Goal: Information Seeking & Learning: Learn about a topic

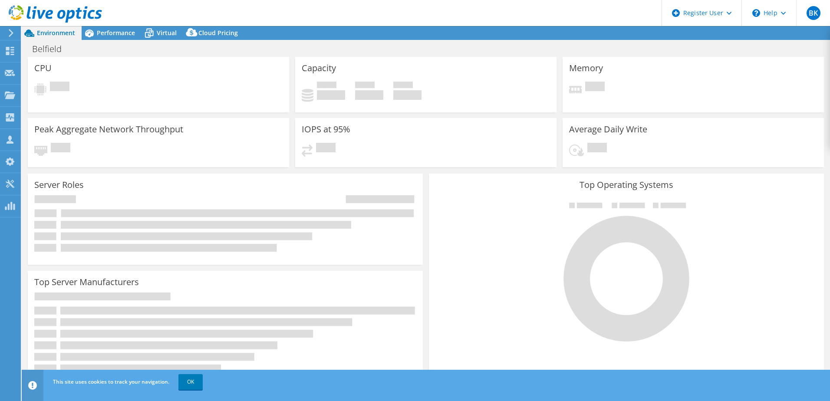
select select "USD"
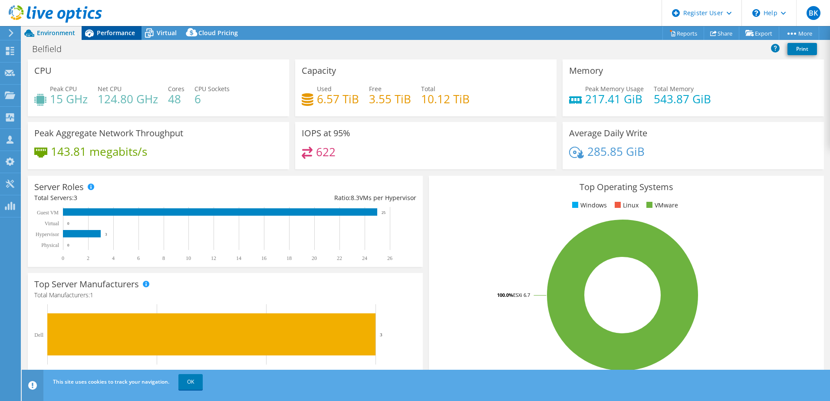
click at [117, 37] on div "Performance" at bounding box center [112, 33] width 60 height 14
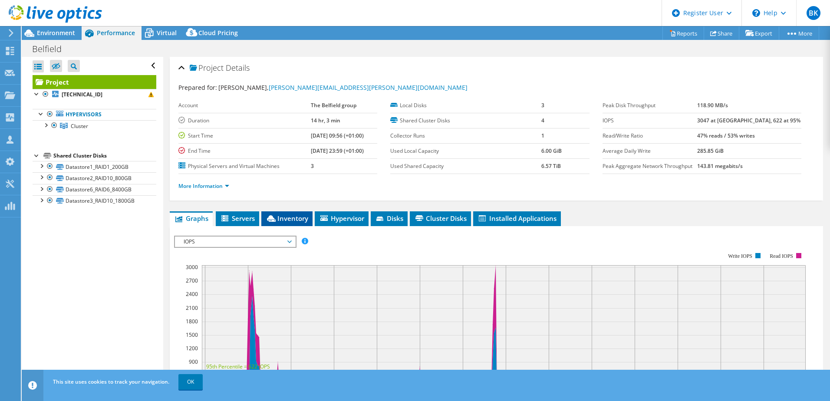
click at [304, 216] on span "Inventory" at bounding box center [287, 218] width 43 height 9
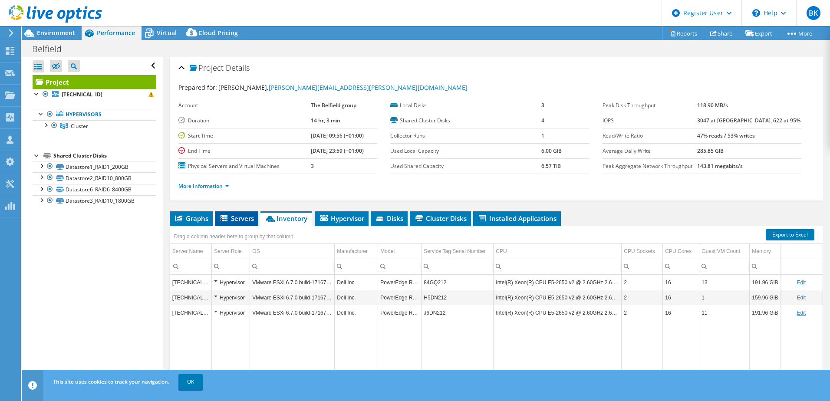
click at [240, 222] on span "Servers" at bounding box center [236, 218] width 35 height 9
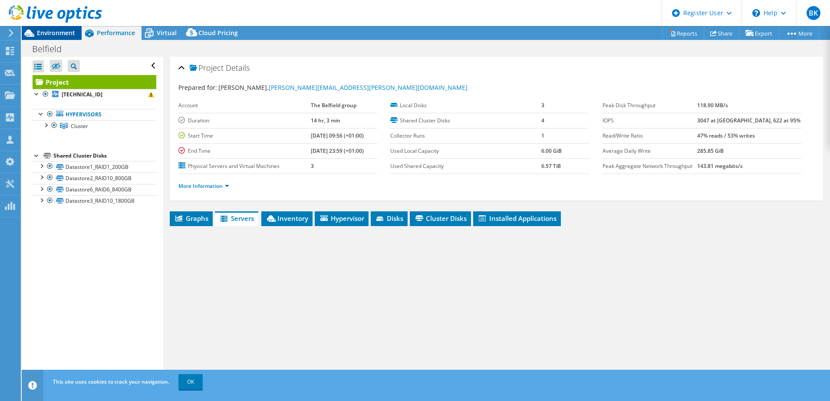
click at [56, 30] on span "Environment" at bounding box center [56, 33] width 38 height 8
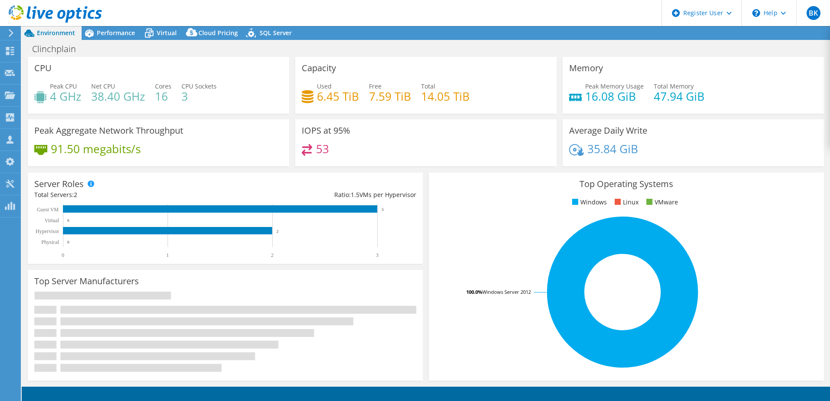
select select "USD"
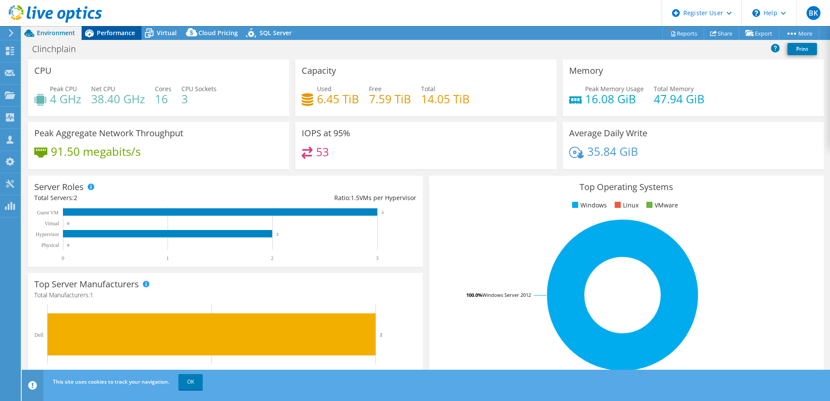
click at [116, 32] on span "Performance" at bounding box center [116, 33] width 38 height 8
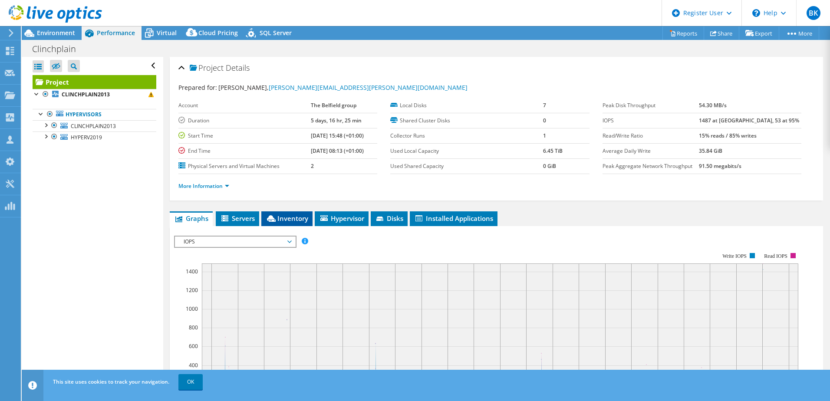
click at [282, 216] on span "Inventory" at bounding box center [287, 218] width 43 height 9
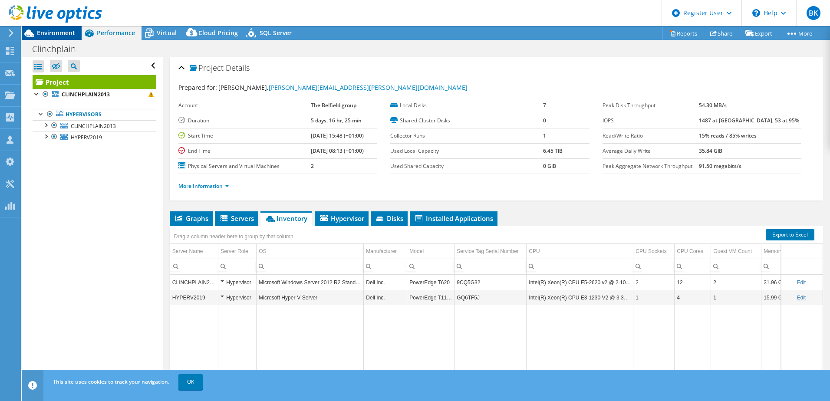
click at [57, 33] on span "Environment" at bounding box center [56, 33] width 38 height 8
